Goal: Check status: Check status

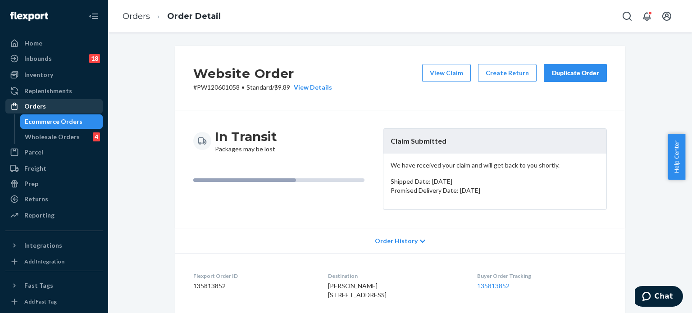
click at [43, 106] on div "Orders" at bounding box center [35, 106] width 22 height 9
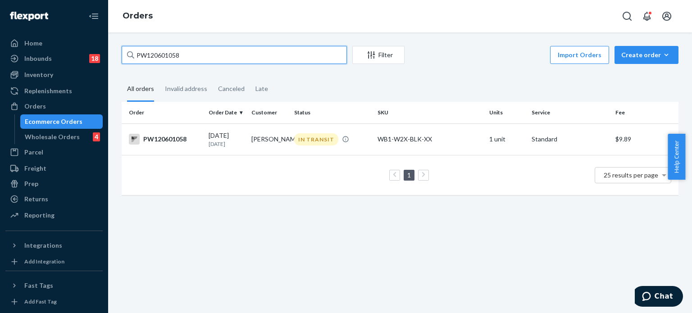
click at [141, 53] on input "PW120601058" at bounding box center [234, 55] width 225 height 18
click at [142, 53] on input "PW120601058" at bounding box center [234, 55] width 225 height 18
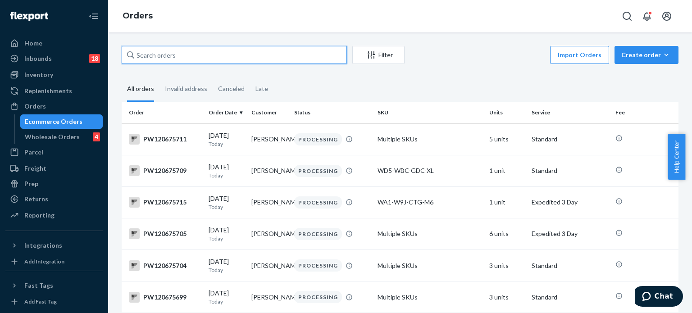
paste input "PW120675827"
type input "PW120675827"
drag, startPoint x: 188, startPoint y: 53, endPoint x: 127, endPoint y: 54, distance: 60.9
click at [128, 55] on div "PW120675827" at bounding box center [234, 55] width 225 height 18
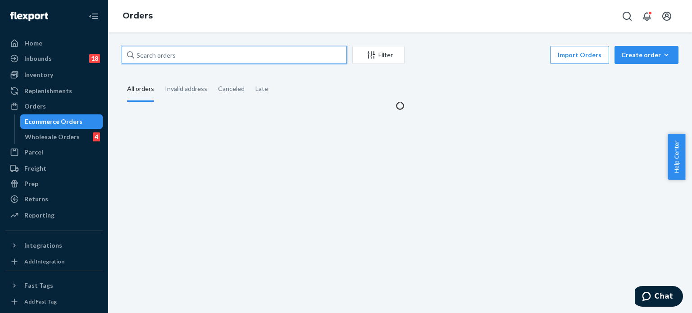
paste input "PW120668303"
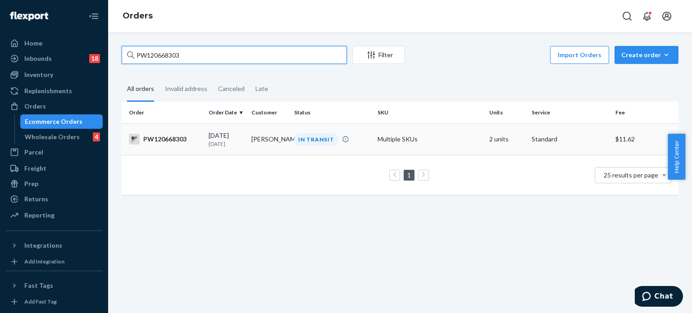
type input "PW120668303"
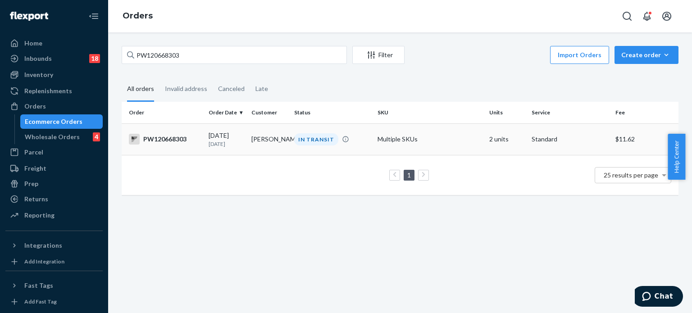
click at [171, 142] on div "PW120668303" at bounding box center [165, 139] width 73 height 11
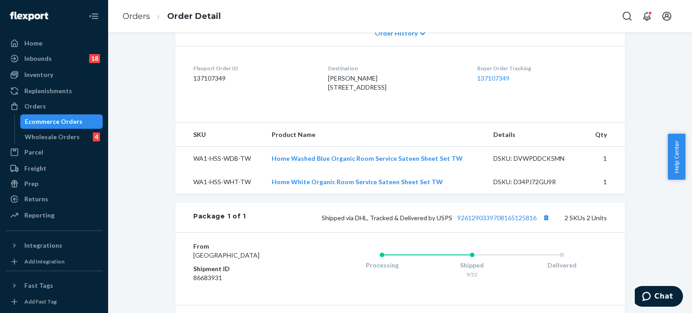
scroll to position [225, 0]
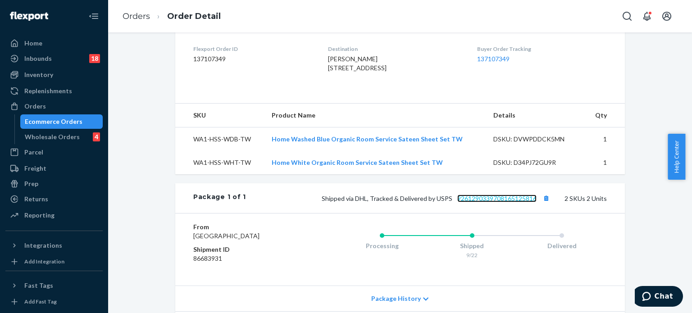
click at [489, 202] on link "9261290339708165125816" at bounding box center [496, 199] width 79 height 8
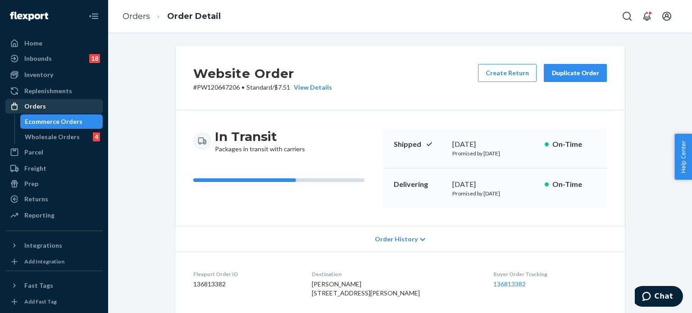
scroll to position [76, 0]
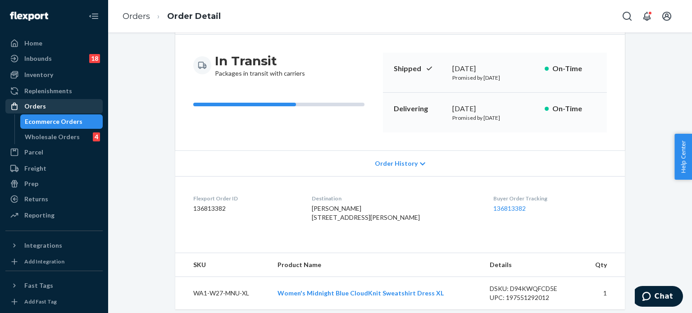
click at [49, 108] on div "Orders" at bounding box center [54, 106] width 96 height 13
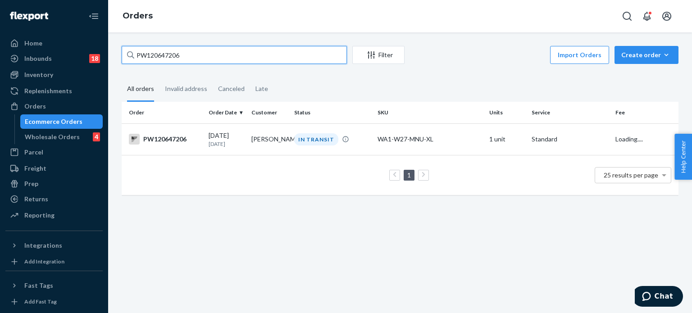
click at [163, 53] on input "PW120647206" at bounding box center [234, 55] width 225 height 18
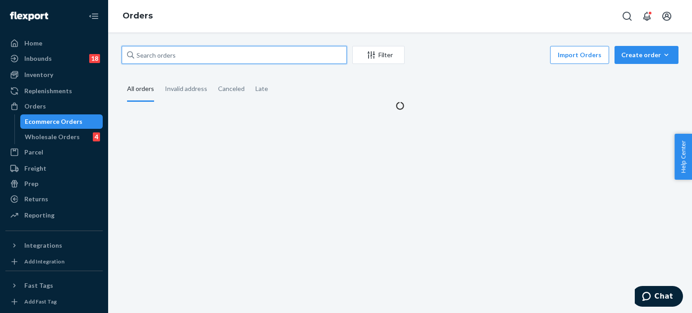
paste input "PW120675790"
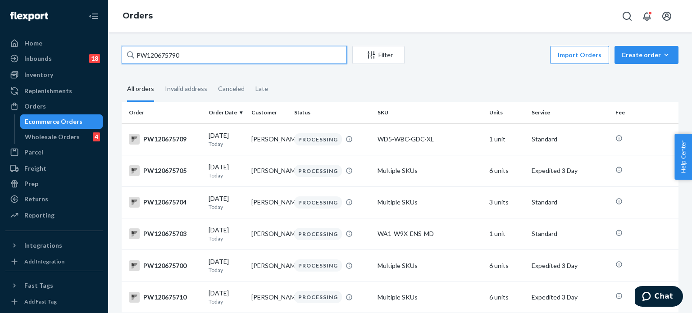
type input "PW120675790"
